Goal: Navigation & Orientation: Find specific page/section

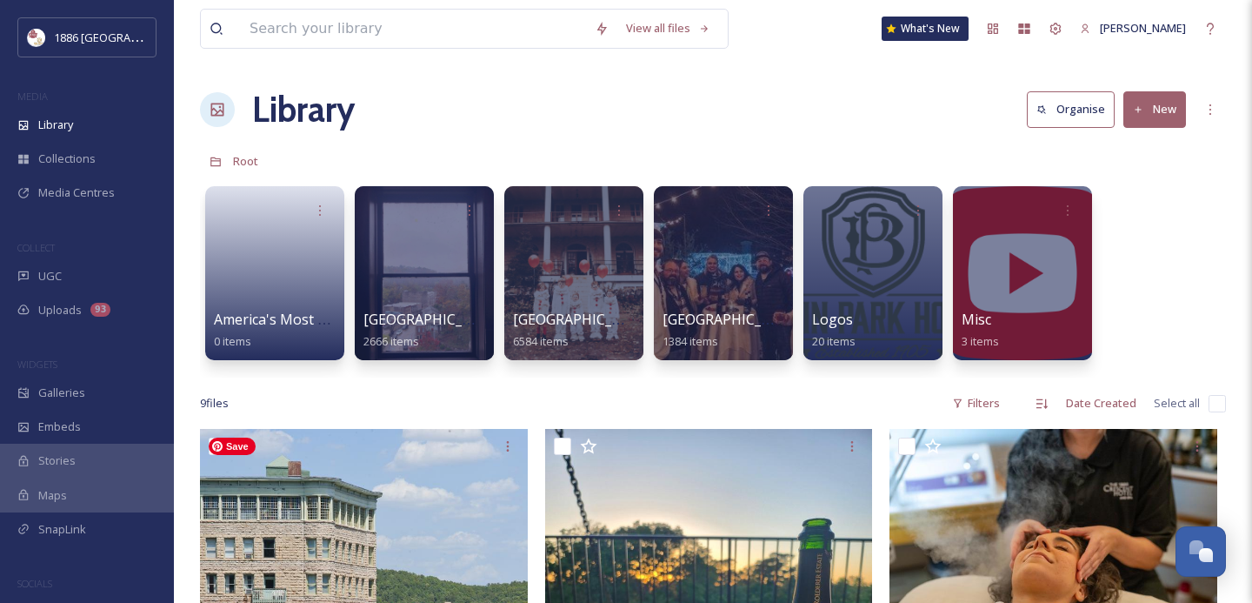
scroll to position [624, 0]
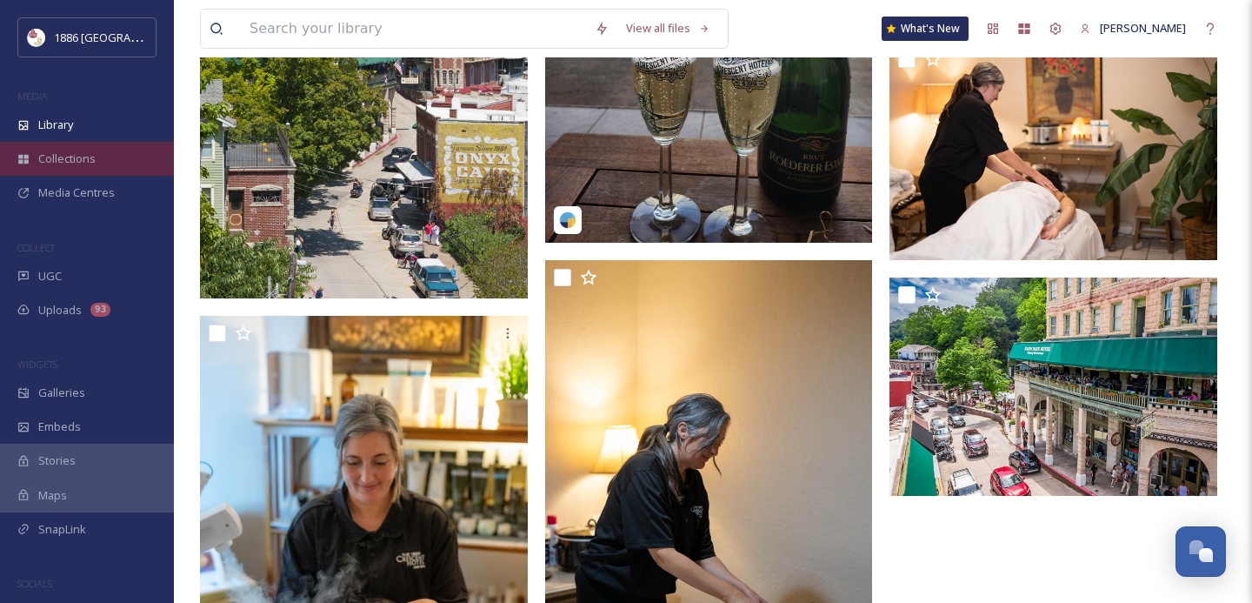
click at [98, 142] on div "Collections" at bounding box center [87, 159] width 174 height 34
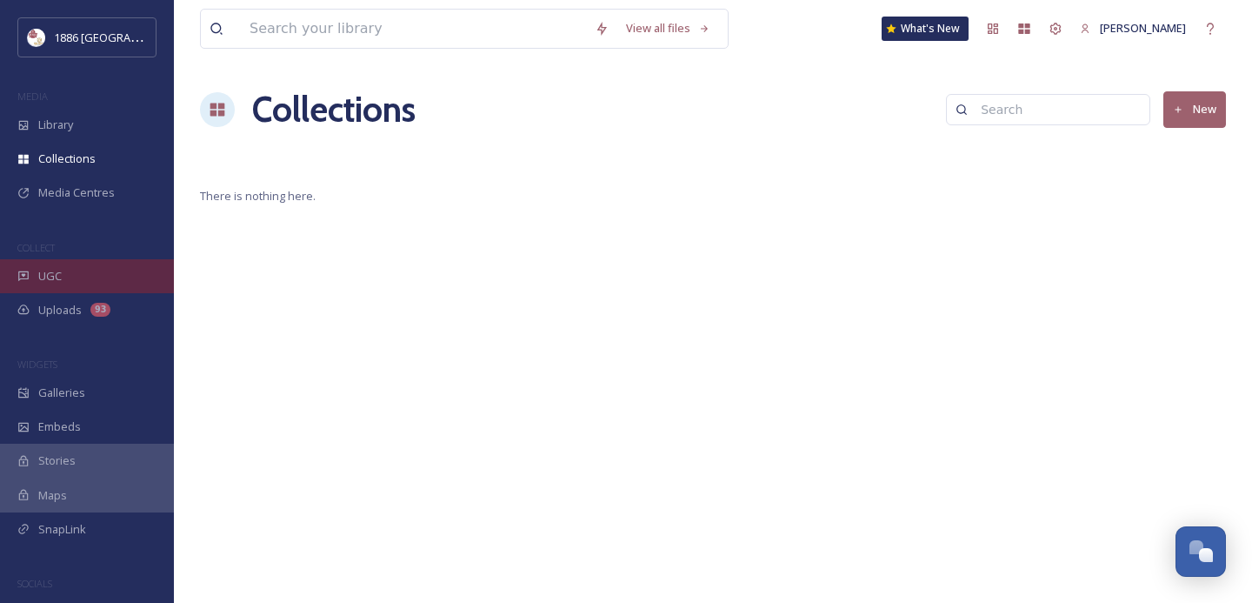
click at [121, 284] on div "UGC" at bounding box center [87, 276] width 174 height 34
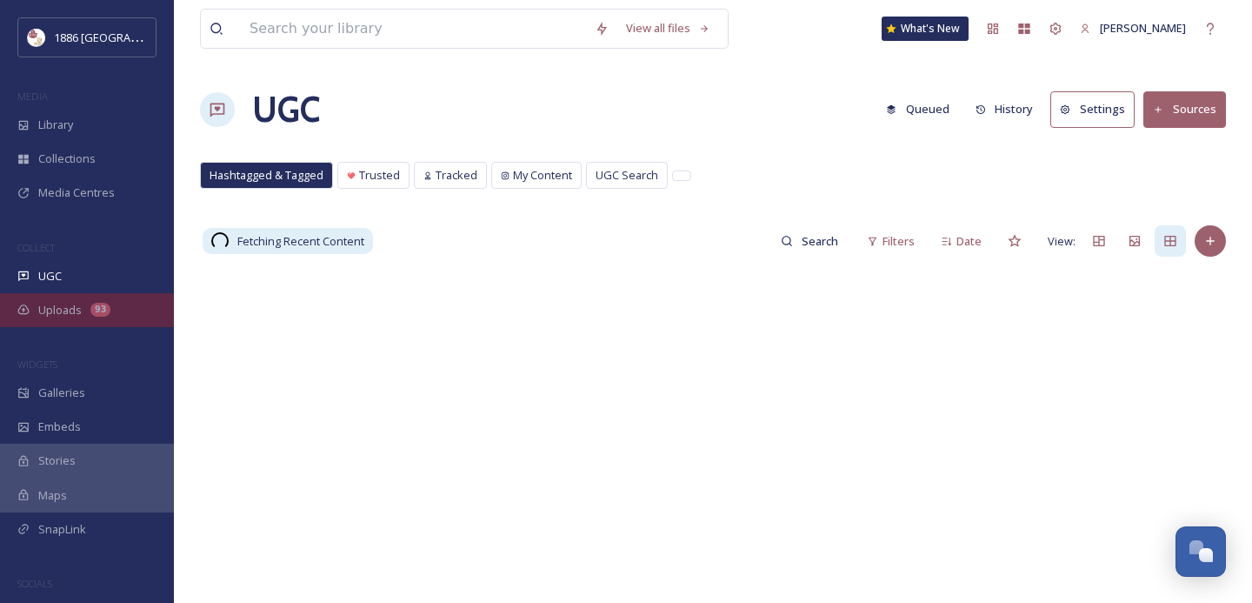
click at [121, 308] on div "Uploads 93" at bounding box center [87, 310] width 174 height 34
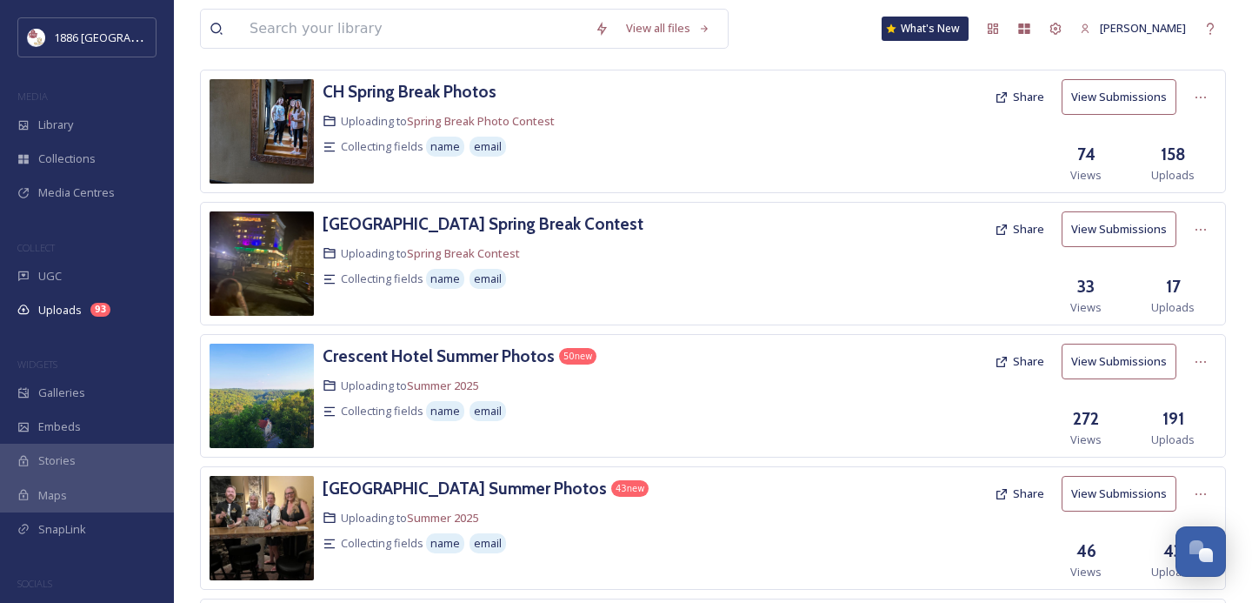
scroll to position [103, 0]
